Goal: Check status: Check status

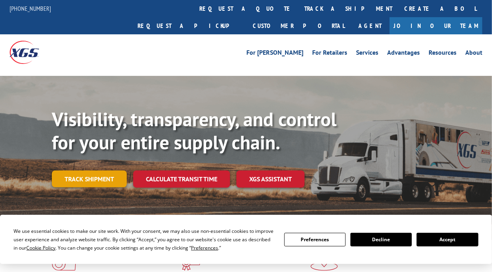
click at [101, 170] on link "Track shipment" at bounding box center [89, 178] width 75 height 17
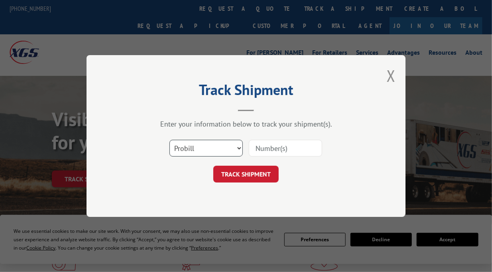
scroll to position [40, 0]
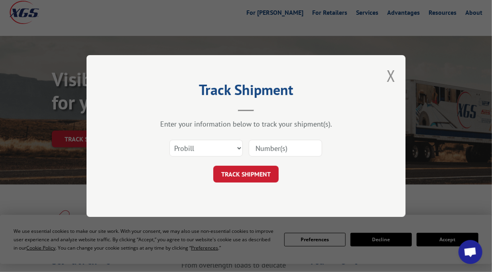
paste input "17235230BOL"
click at [278, 147] on input "17235230BOL" at bounding box center [285, 148] width 73 height 17
type input "17235230BOL"
click at [233, 180] on button "TRACK SHIPMENT" at bounding box center [245, 174] width 65 height 17
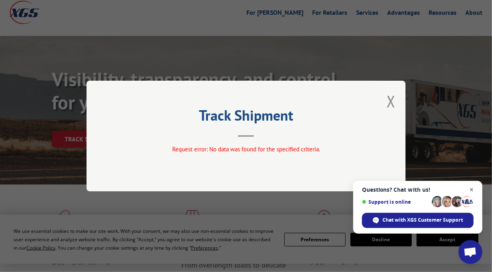
click at [474, 190] on span "Close chat" at bounding box center [472, 190] width 10 height 10
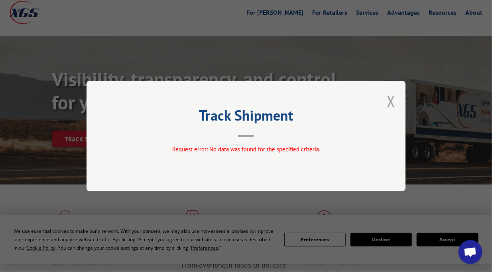
click at [389, 95] on button "Close modal" at bounding box center [391, 101] width 9 height 21
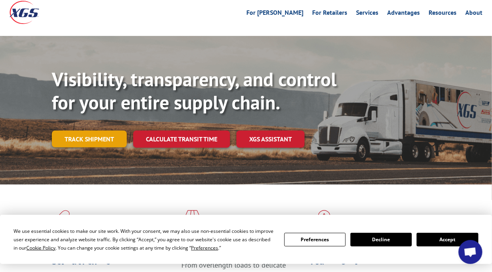
click at [102, 130] on link "Track shipment" at bounding box center [89, 138] width 75 height 17
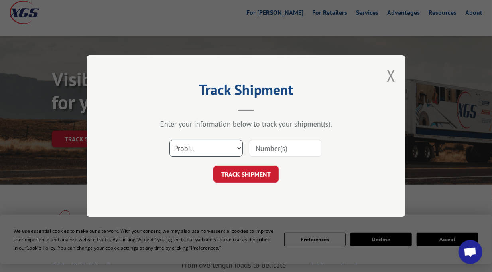
click at [207, 145] on select "Select category... Probill BOL PO" at bounding box center [206, 148] width 73 height 17
select select "po"
click at [170, 140] on select "Select category... Probill BOL PO" at bounding box center [206, 148] width 73 height 17
click at [281, 148] on input at bounding box center [285, 148] width 73 height 17
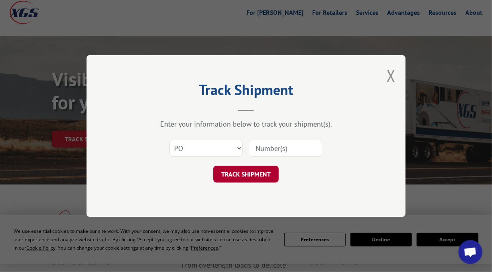
paste input "63567121"
type input "63567121"
click at [238, 181] on button "TRACK SHIPMENT" at bounding box center [245, 174] width 65 height 17
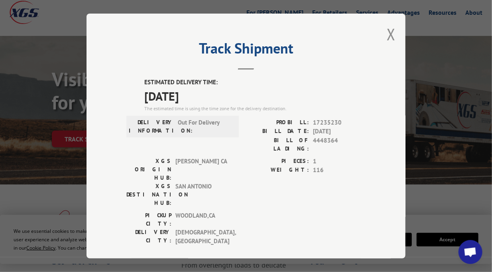
scroll to position [80, 0]
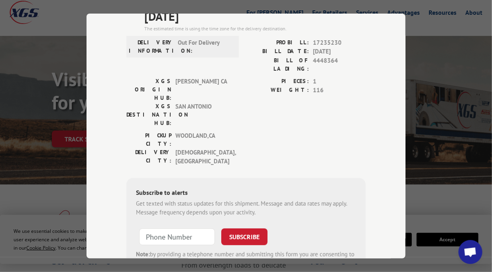
type input "+1 (___) ___-____"
click at [175, 228] on input "+1 (___) ___-____" at bounding box center [177, 236] width 76 height 17
click at [158, 228] on input "+1 (___) ___-____" at bounding box center [177, 236] width 76 height 17
paste input "254) 383-0462"
type input "[PHONE_NUMBER]"
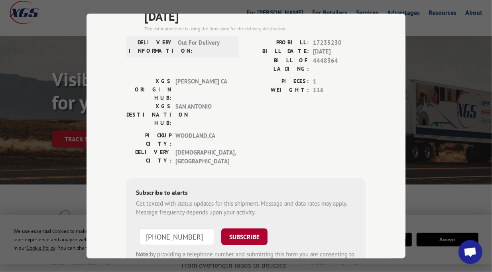
click at [231, 228] on button "SUBSCRIBE" at bounding box center [244, 236] width 46 height 17
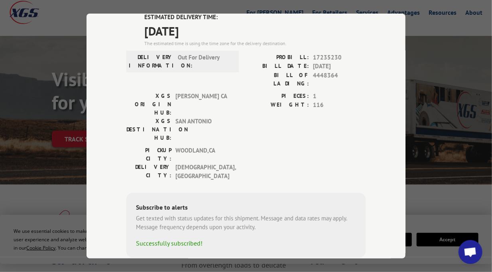
scroll to position [0, 0]
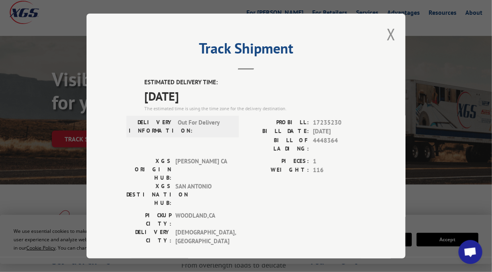
drag, startPoint x: 388, startPoint y: 30, endPoint x: 379, endPoint y: 31, distance: 9.3
click at [388, 30] on button "Close modal" at bounding box center [391, 34] width 9 height 21
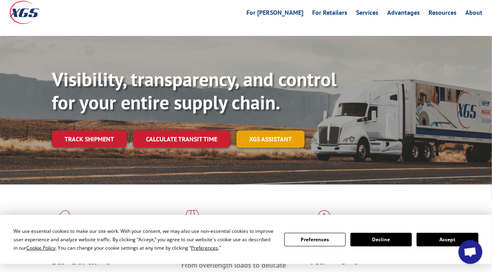
click at [301, 130] on link "XGS ASSISTANT" at bounding box center [271, 138] width 68 height 17
